Goal: Task Accomplishment & Management: Manage account settings

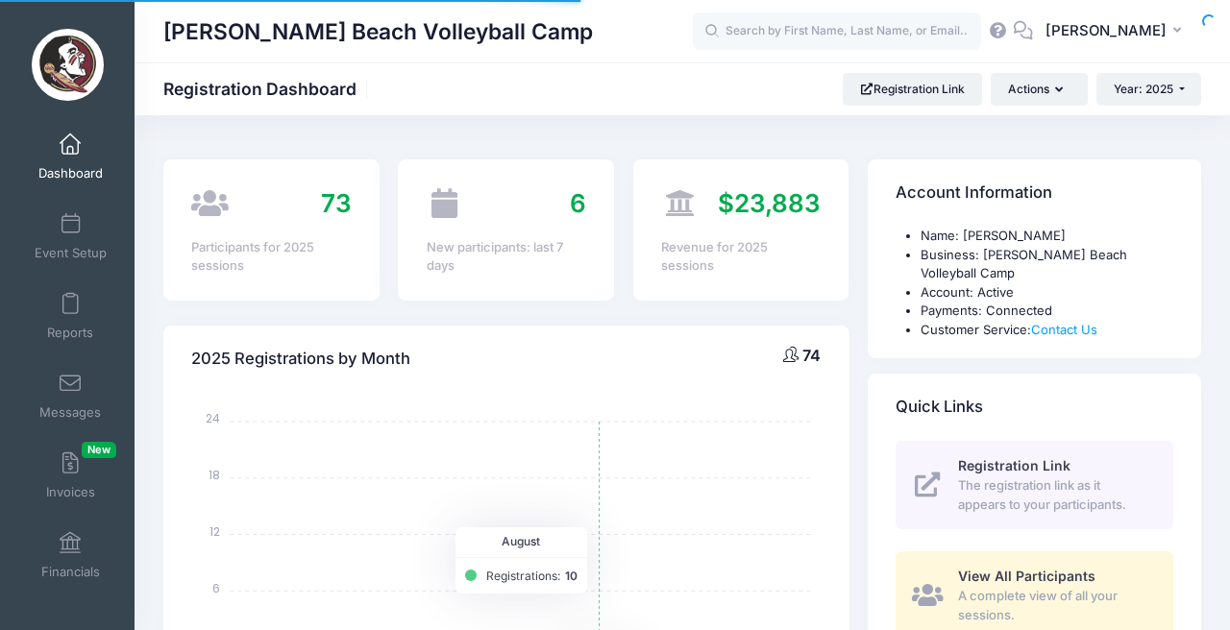
select select
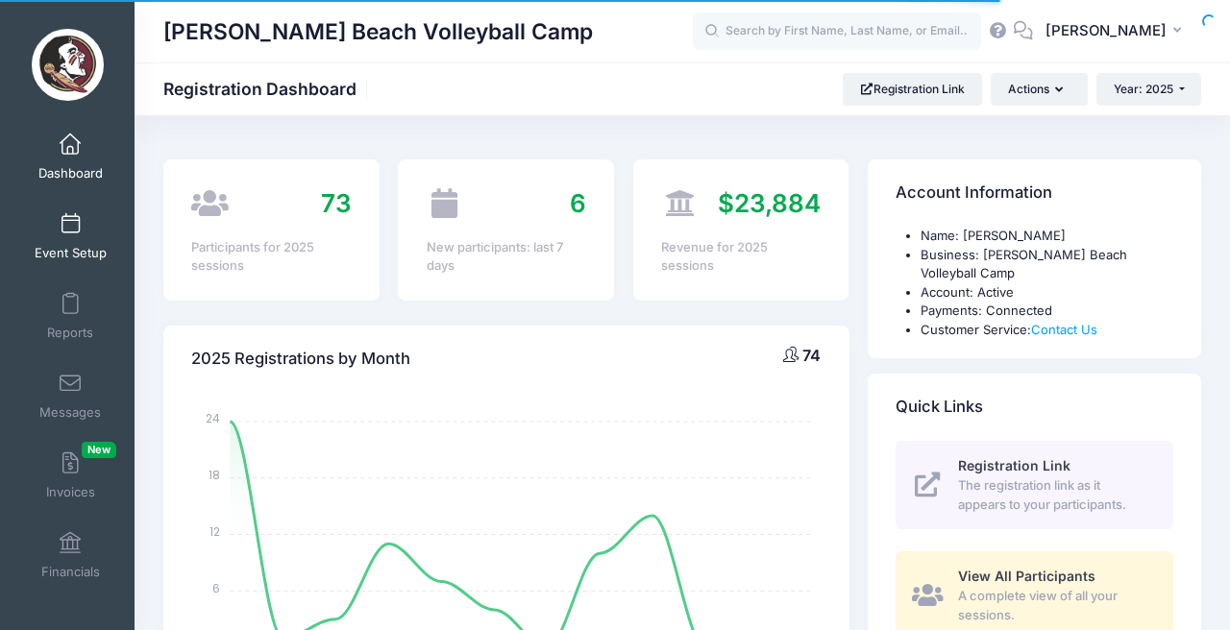
click at [70, 227] on span at bounding box center [70, 224] width 0 height 21
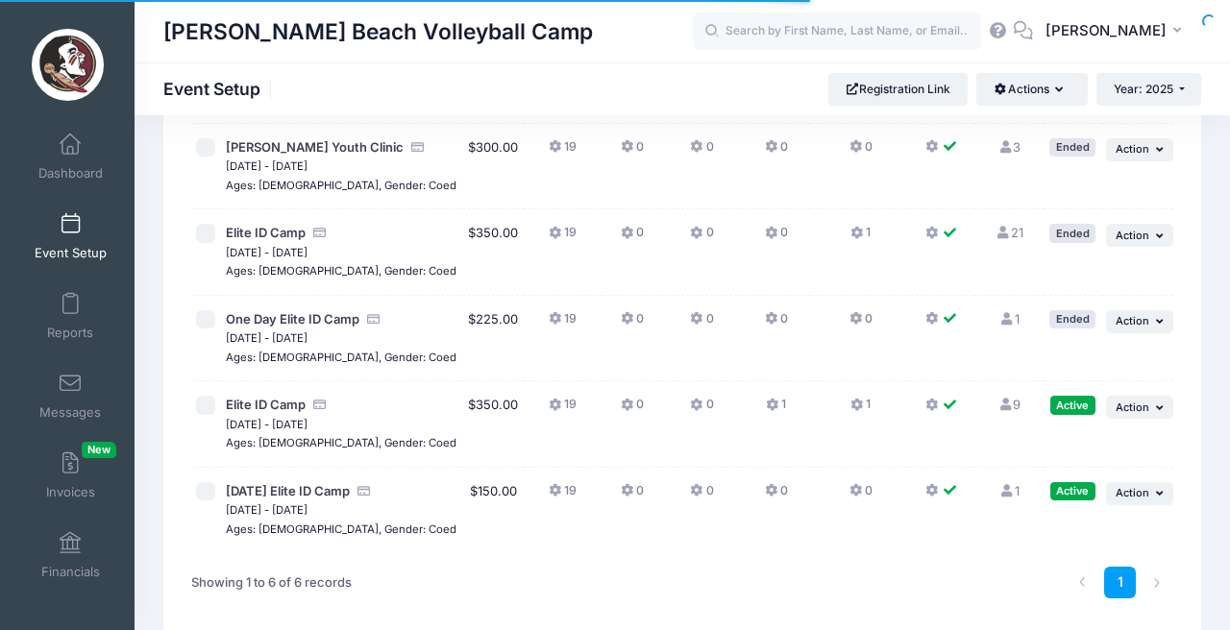
scroll to position [257, 0]
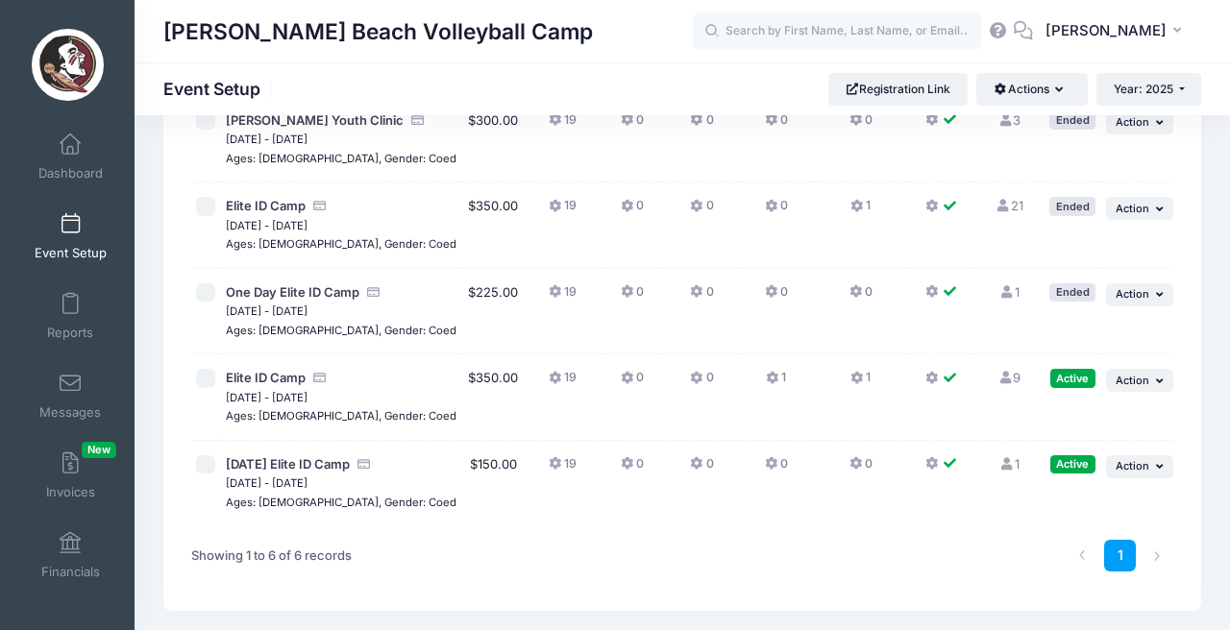
click at [766, 379] on icon at bounding box center [773, 379] width 15 height 0
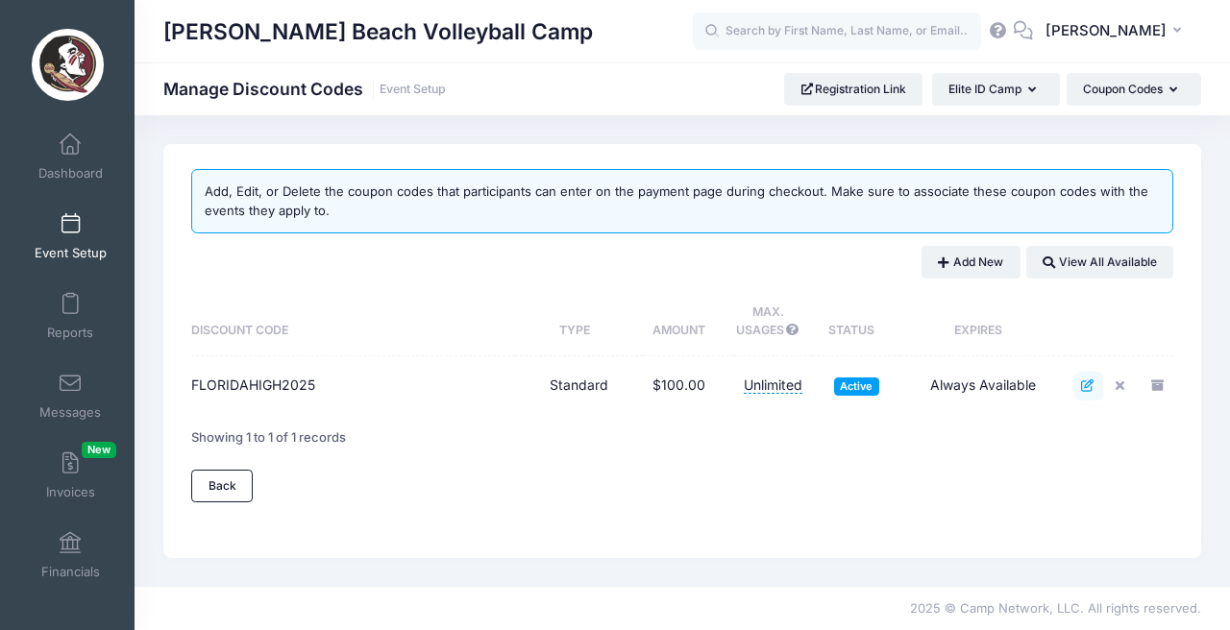
click at [1091, 382] on icon at bounding box center [1088, 385] width 15 height 12
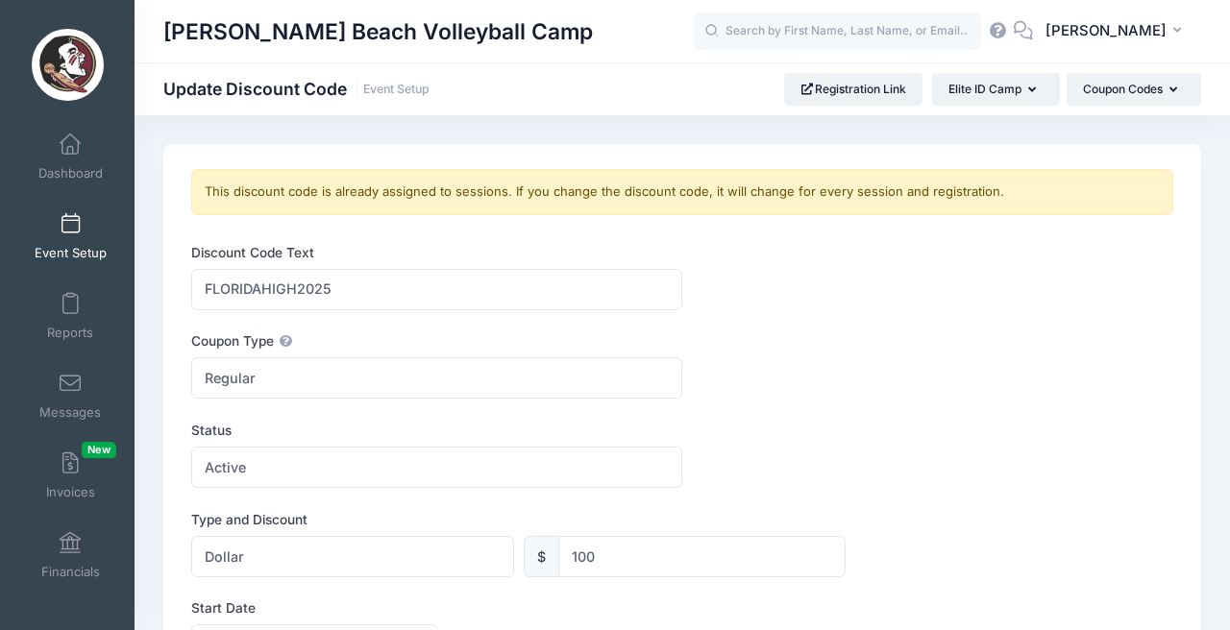
click at [70, 222] on span at bounding box center [70, 224] width 0 height 21
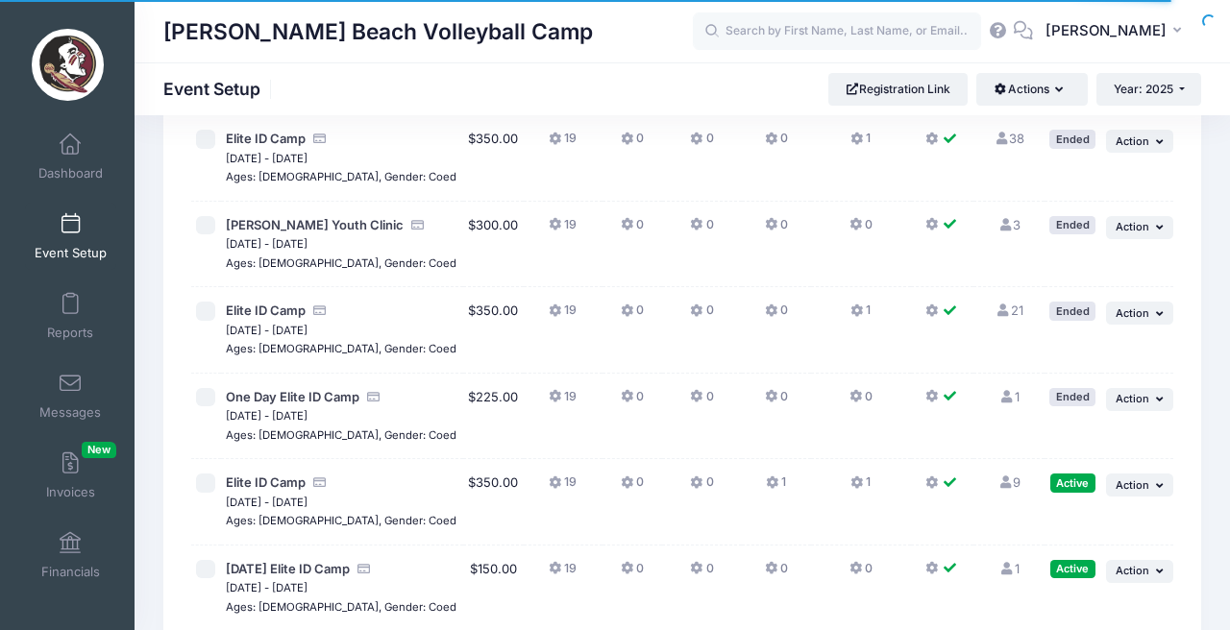
scroll to position [153, 0]
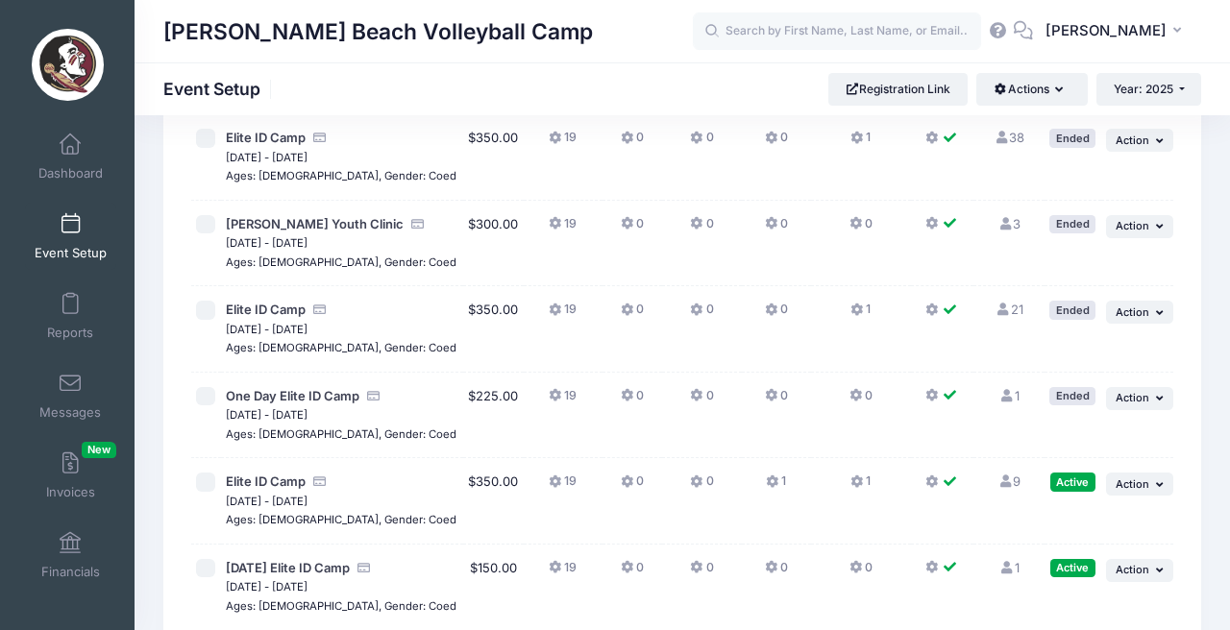
click at [1006, 476] on icon at bounding box center [1004, 482] width 15 height 12
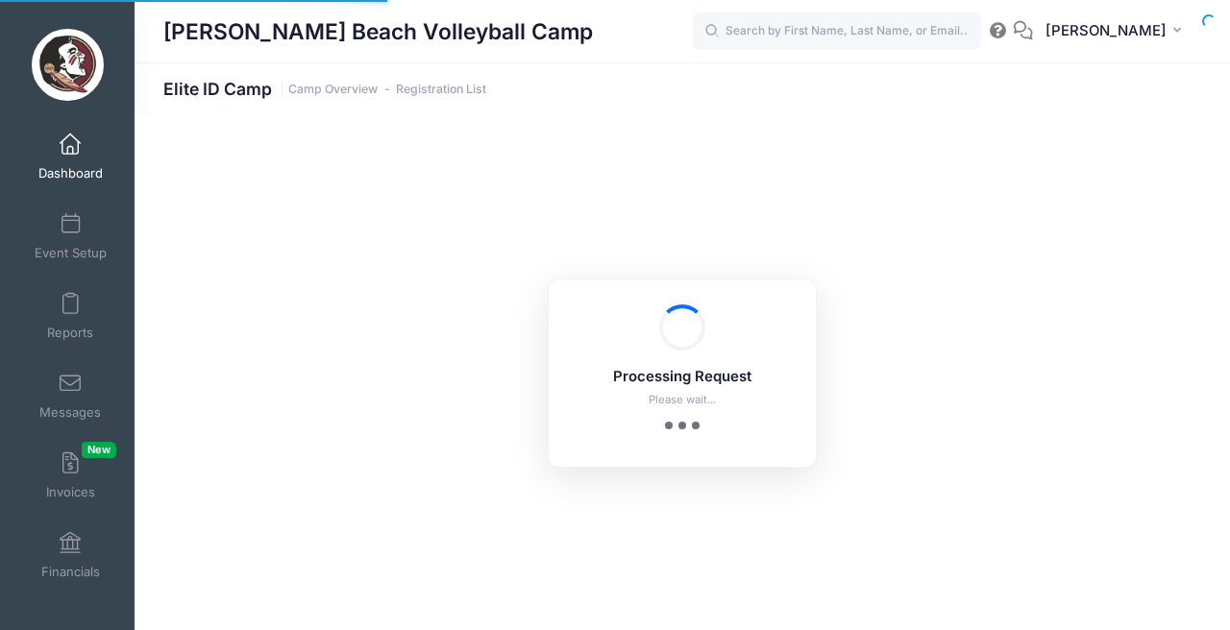
select select "10"
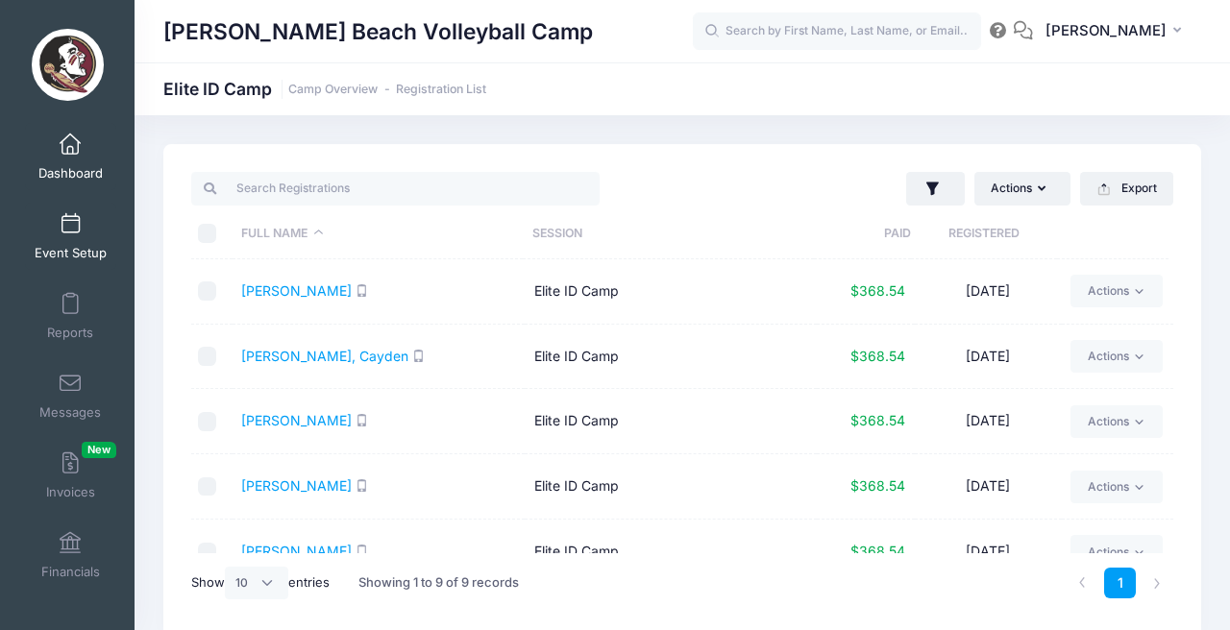
click at [59, 238] on link "Event Setup" at bounding box center [70, 236] width 91 height 67
